Goal: Task Accomplishment & Management: Complete application form

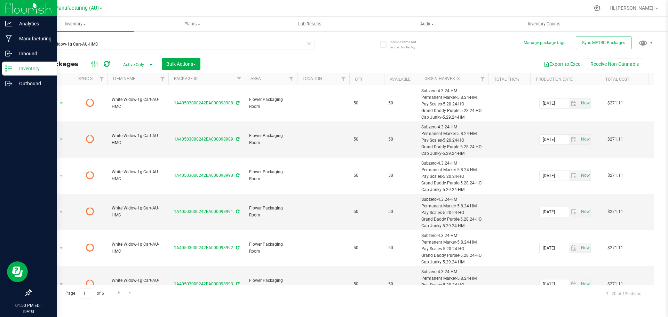
click at [1, 111] on div at bounding box center [28, 189] width 57 height 195
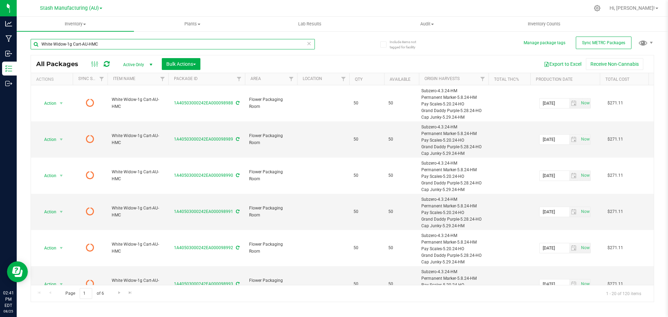
click at [68, 40] on input "White Widow-1g Cart-AU-HMC" at bounding box center [173, 44] width 284 height 10
click at [76, 22] on span "Inventory" at bounding box center [75, 24] width 117 height 6
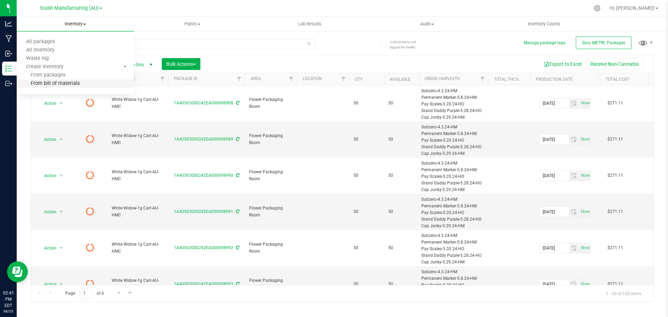
click at [66, 86] on span "From bill of materials" at bounding box center [48, 84] width 63 height 6
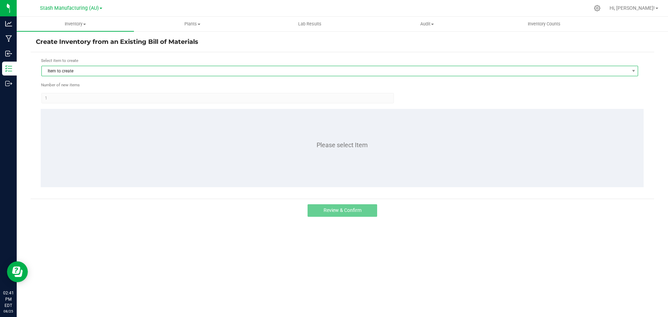
click at [78, 71] on span "Item to create" at bounding box center [335, 71] width 587 height 10
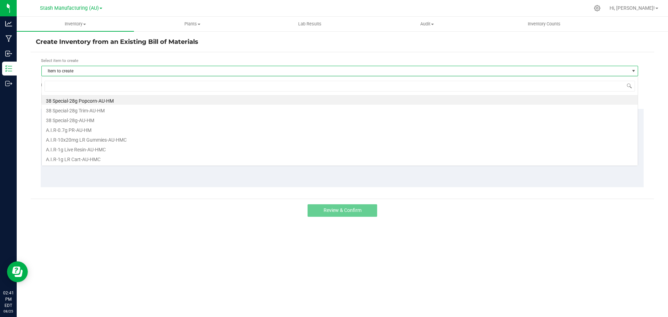
scroll to position [10, 597]
type input "sour sun"
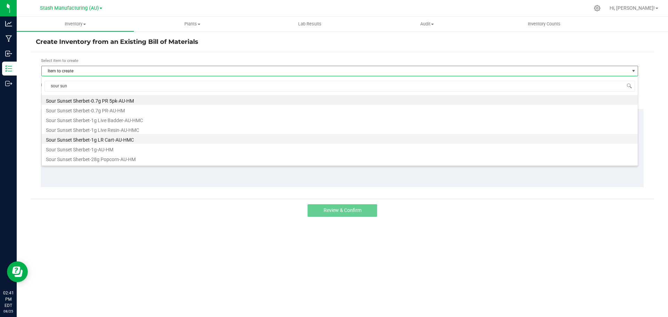
click at [125, 137] on li "Sour Sunset Sherbet-1g LR Cart-AU-HMC" at bounding box center [340, 139] width 596 height 10
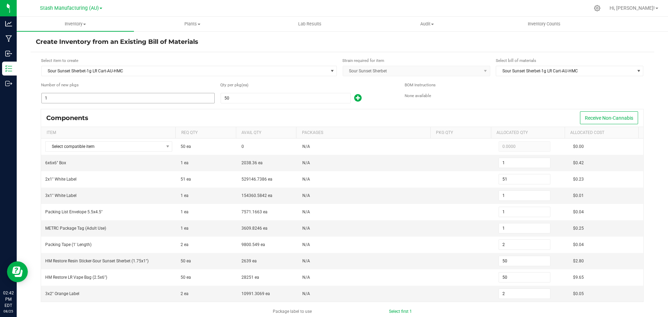
click at [84, 100] on input "1" at bounding box center [128, 98] width 173 height 10
type input "4"
type input "204"
type input "4"
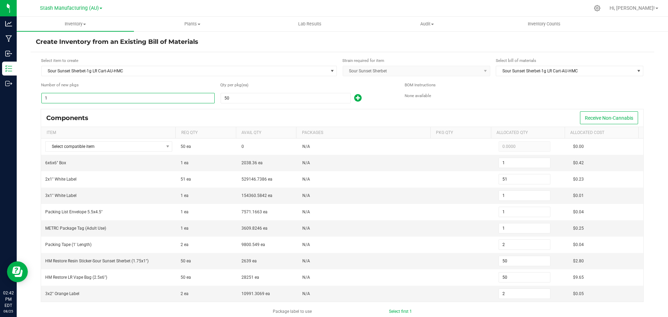
type input "4"
type input "8"
type input "200"
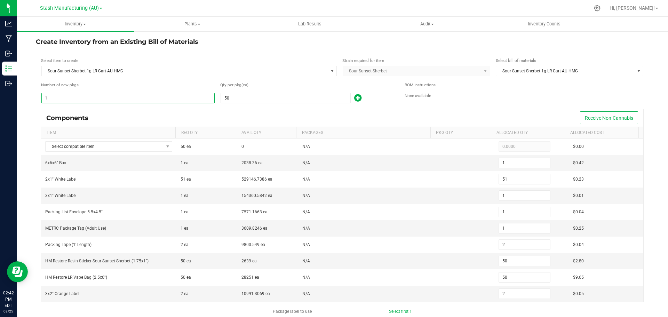
type input "8"
type input "46"
type input "2,346"
type input "46"
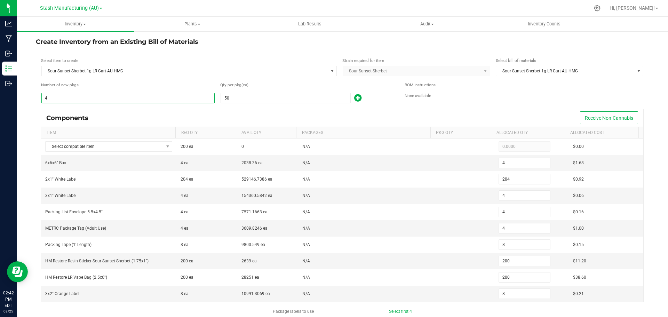
type input "46"
type input "92"
type input "2,300"
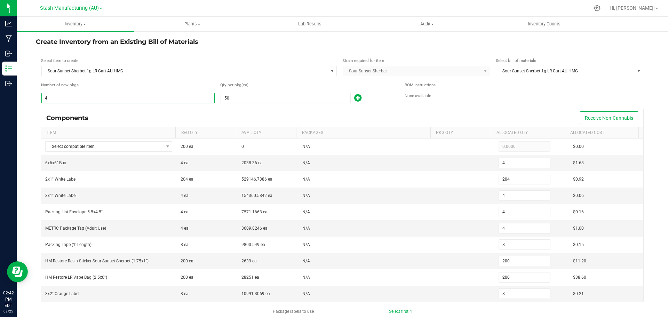
type input "92"
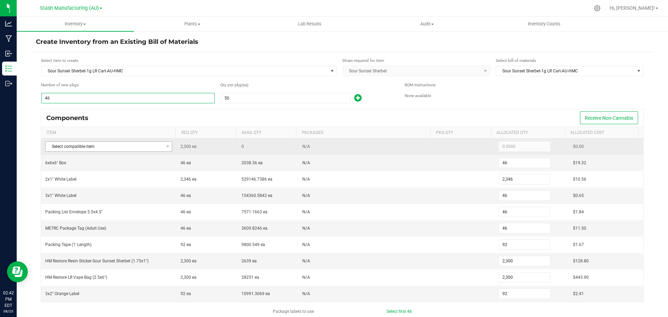
type input "46"
click at [84, 149] on span "Select compatible item" at bounding box center [105, 147] width 118 height 10
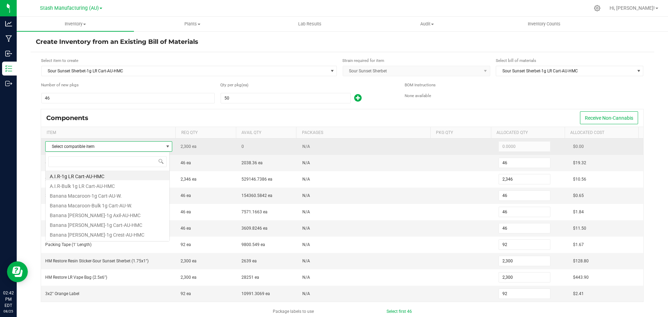
scroll to position [10, 125]
type input "sour sun"
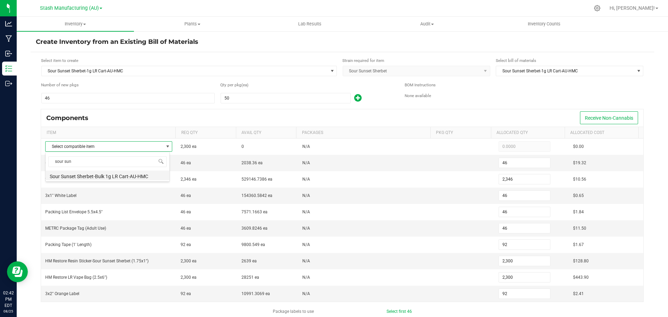
click at [145, 178] on li "Sour Sunset Sherbet-Bulk 1g LR Cart-AU-HMC" at bounding box center [108, 176] width 124 height 10
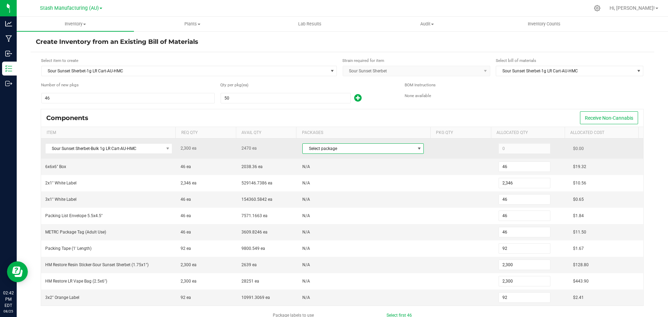
click at [311, 149] on span "Select package" at bounding box center [359, 149] width 112 height 10
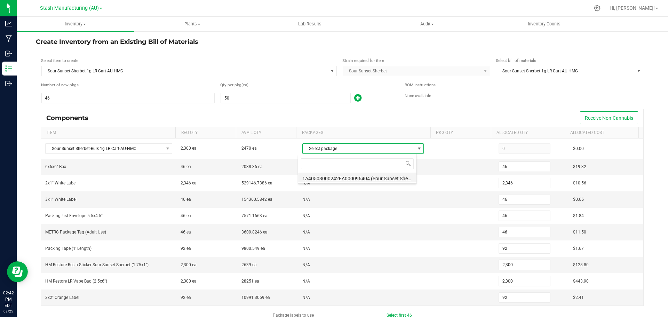
click at [321, 179] on li "1A40503000242EA000096404 (Sour Sunset Sherbet-Bulk 1g LR Cart-AU-HMC-8.)" at bounding box center [357, 178] width 118 height 10
type input "2,300"
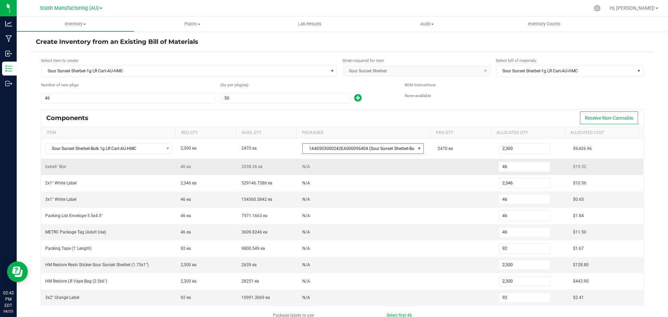
click at [342, 172] on td "N/A" at bounding box center [365, 167] width 135 height 16
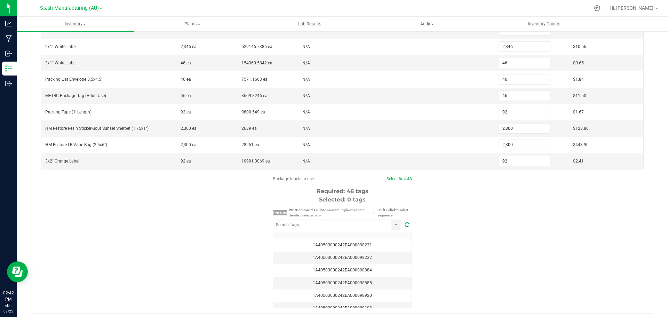
scroll to position [139, 0]
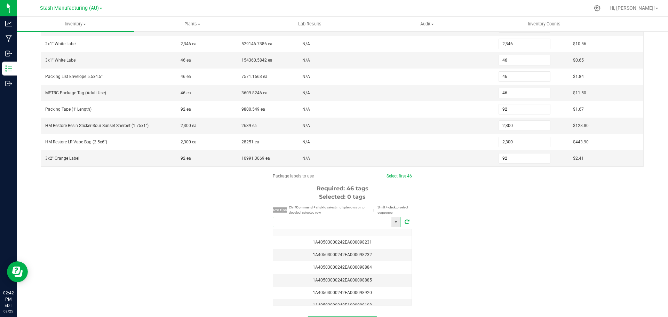
click at [326, 224] on input "NO DATA FOUND" at bounding box center [332, 222] width 118 height 10
click at [345, 237] on li "1A40503000242EA000099115" at bounding box center [334, 235] width 127 height 12
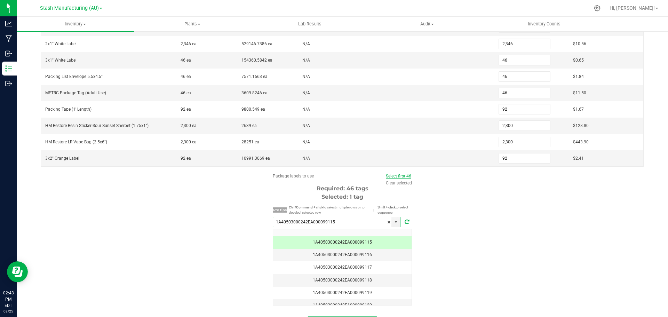
type input "1A40503000242EA000099115"
click at [403, 176] on link "Select first 46" at bounding box center [398, 176] width 25 height 5
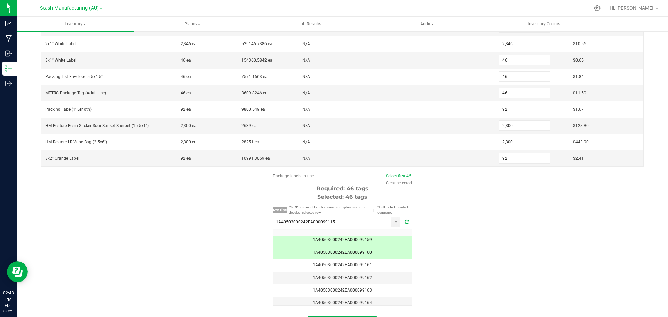
scroll to position [156, 0]
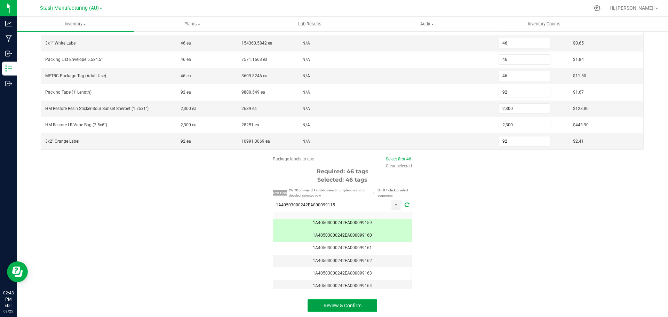
click at [339, 307] on span "Review & Confirm" at bounding box center [343, 306] width 38 height 6
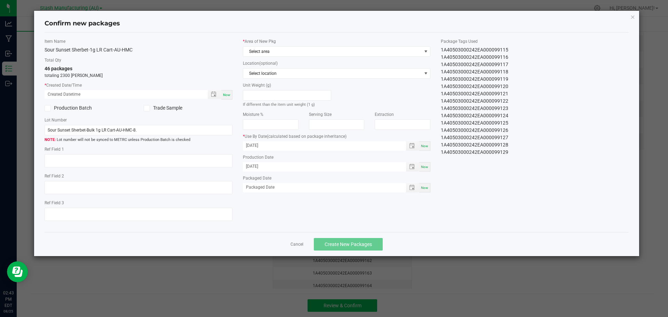
click at [224, 96] on span "Now" at bounding box center [226, 95] width 7 height 4
type input "[DATE] 02:43 PM"
click at [294, 53] on span "Select area" at bounding box center [332, 52] width 179 height 10
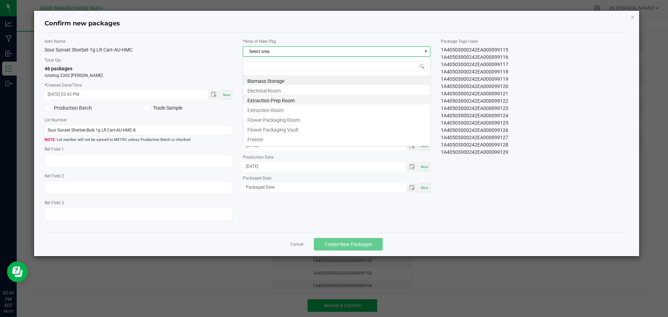
scroll to position [10, 188]
click at [293, 120] on li "Flower Packaging Room" at bounding box center [336, 119] width 187 height 10
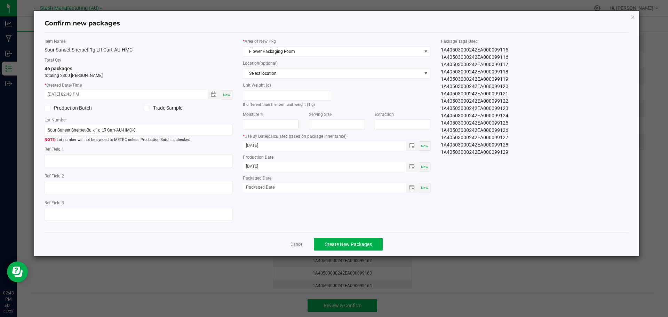
click at [428, 186] on span "Now" at bounding box center [424, 188] width 7 height 4
type input "[DATE]"
click at [347, 248] on button "Create New Packages" at bounding box center [348, 244] width 69 height 13
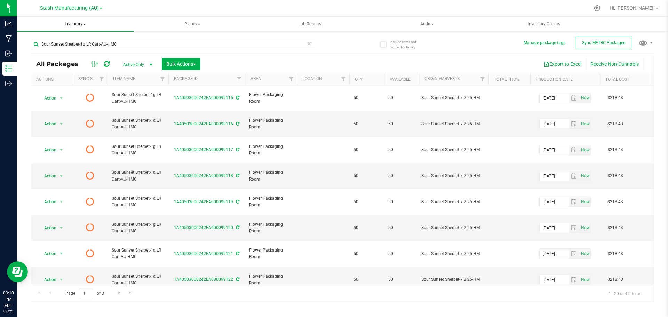
click at [83, 24] on span "Inventory" at bounding box center [75, 24] width 117 height 6
click at [63, 81] on span "From bill of materials" at bounding box center [48, 84] width 63 height 6
